Goal: Task Accomplishment & Management: Complete application form

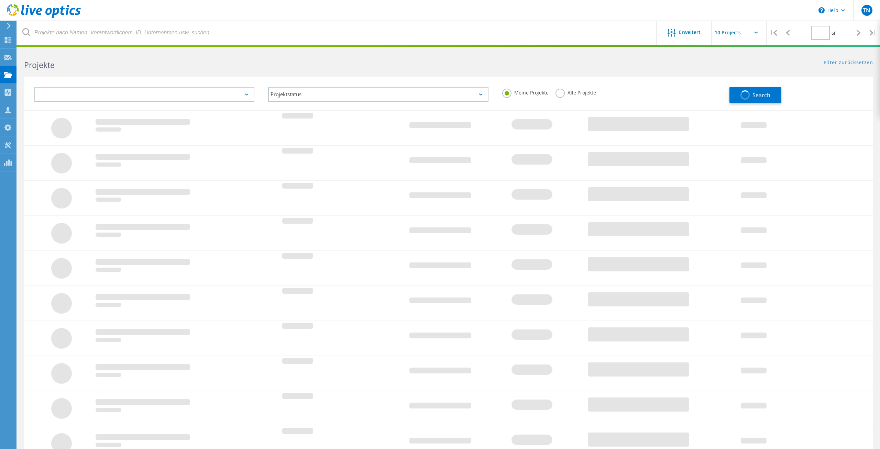
type input "1"
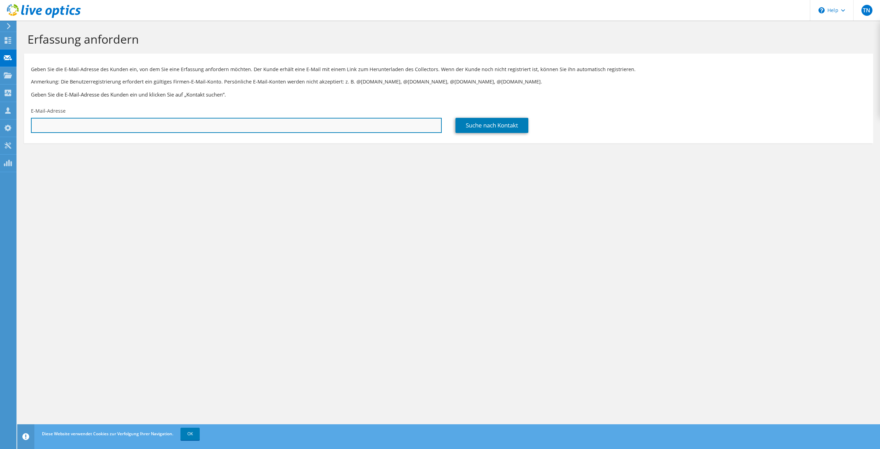
click at [95, 124] on input "text" at bounding box center [236, 125] width 411 height 15
paste input "[PERSON_NAME][EMAIL_ADDRESS][PERSON_NAME][DOMAIN_NAME]"
type input "[PERSON_NAME][EMAIL_ADDRESS][PERSON_NAME][DOMAIN_NAME]"
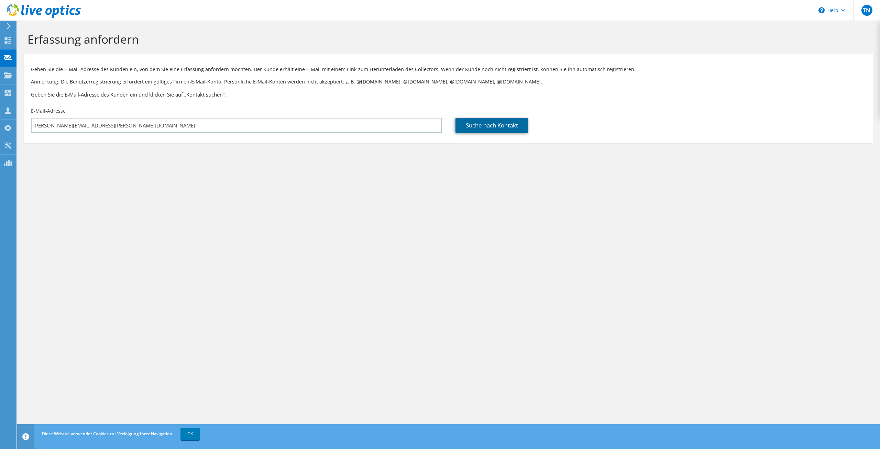
click at [494, 131] on link "Suche nach Kontakt" at bounding box center [492, 125] width 73 height 15
type input "IFA-GmbH"
type input "[PERSON_NAME]"
type input "[GEOGRAPHIC_DATA]"
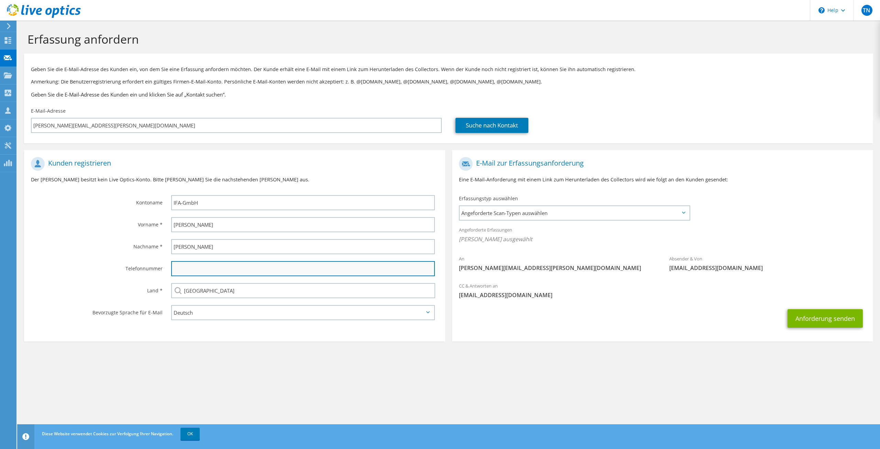
click at [213, 270] on input "text" at bounding box center [303, 268] width 264 height 15
paste input "[PHONE_NUMBER]"
type input "[PHONE_NUMBER]"
click at [551, 216] on span "Angeforderte Scan-Typen auswählen" at bounding box center [575, 213] width 230 height 14
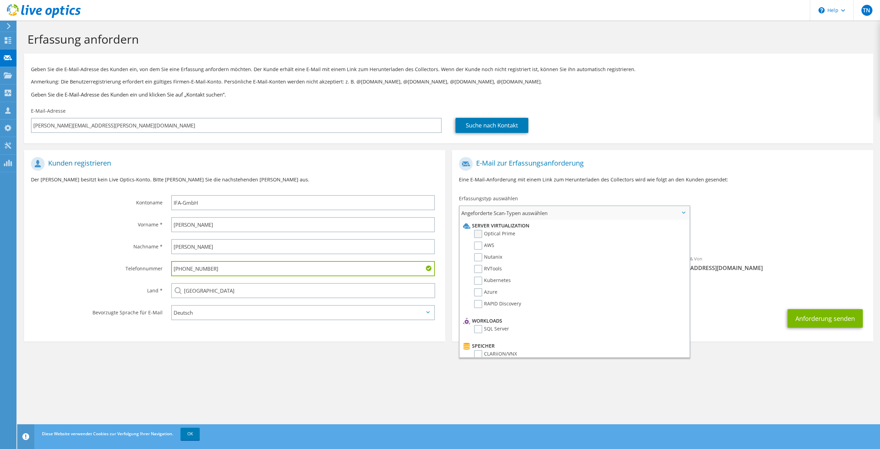
click at [479, 236] on label "Optical Prime" at bounding box center [494, 234] width 41 height 8
click at [0, 0] on input "Optical Prime" at bounding box center [0, 0] width 0 height 0
click at [500, 266] on label "RVTools" at bounding box center [488, 269] width 28 height 8
click at [0, 0] on input "RVTools" at bounding box center [0, 0] width 0 height 0
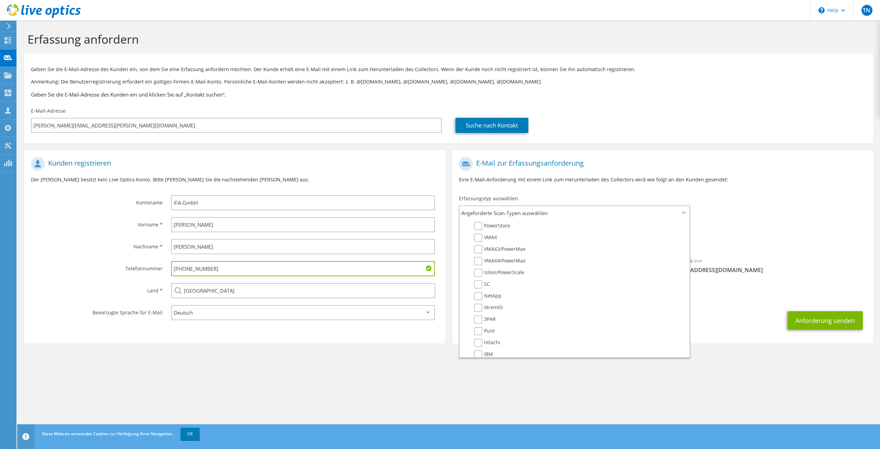
click at [750, 238] on span "Optical Prime RVTools" at bounding box center [663, 241] width 408 height 11
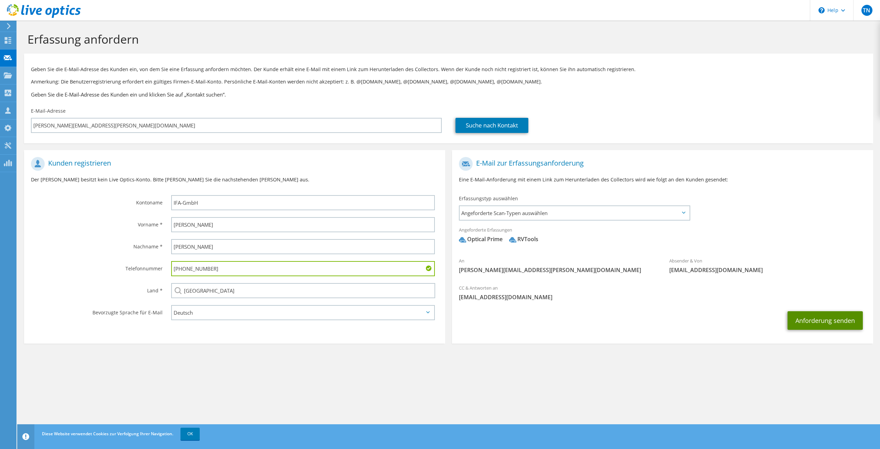
click at [835, 317] on button "Anforderung senden" at bounding box center [825, 321] width 75 height 19
